Goal: Information Seeking & Learning: Learn about a topic

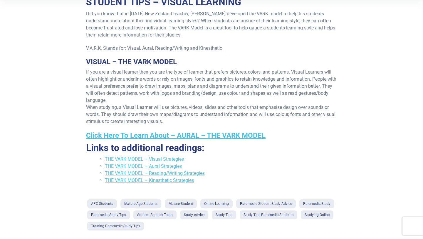
scroll to position [129, 0]
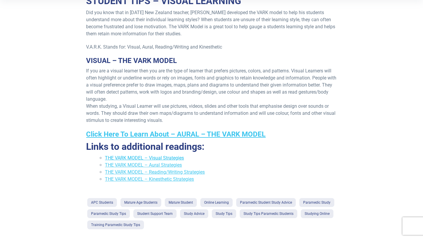
click at [174, 159] on link "THE VARK MODEL – Visual Strategies" at bounding box center [144, 158] width 79 height 6
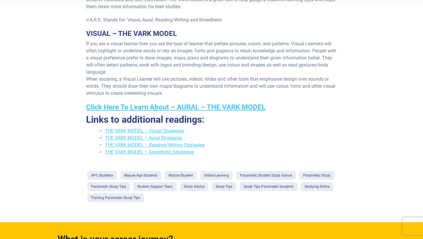
scroll to position [157, 0]
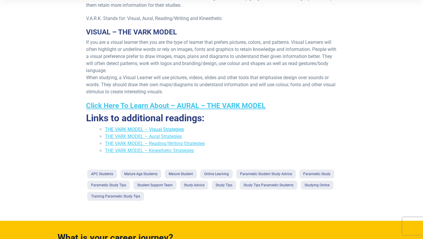
click at [175, 129] on link "THE VARK MODEL – Visual Strategies" at bounding box center [144, 129] width 79 height 6
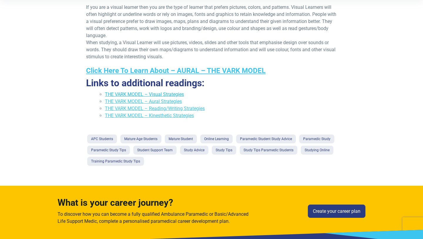
click at [169, 96] on link "THE VARK MODEL – Visual Strategies" at bounding box center [144, 94] width 79 height 6
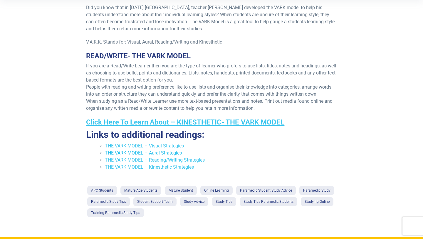
click at [173, 153] on link "THE VARK MODEL – Aural Strategies" at bounding box center [143, 153] width 77 height 6
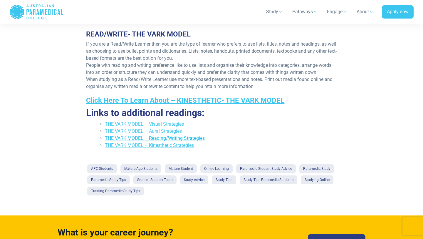
click at [151, 136] on link "THE VARK MODEL – Reading/Writing Strategies" at bounding box center [155, 138] width 100 height 6
